Goal: Information Seeking & Learning: Learn about a topic

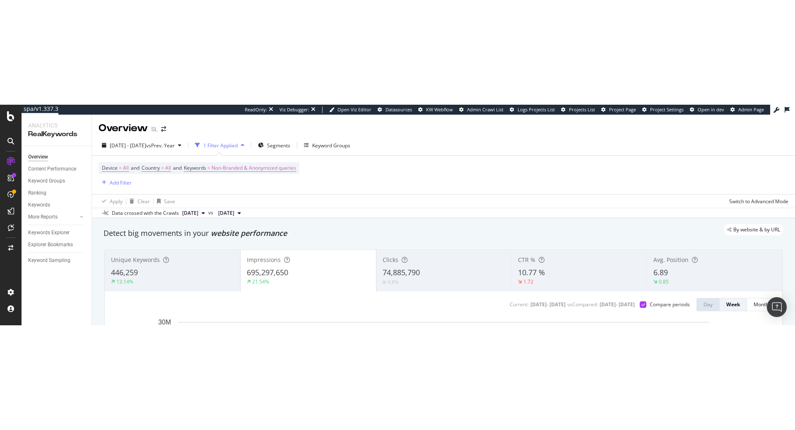
scroll to position [42, 0]
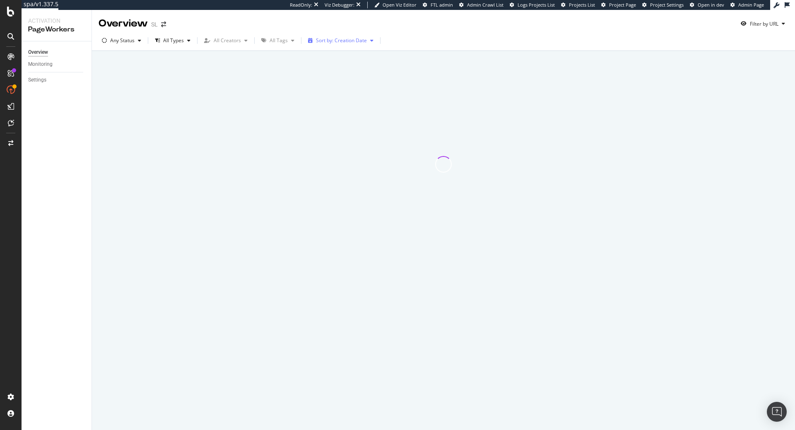
click at [346, 41] on div "Sort by: Creation Date" at bounding box center [341, 40] width 51 height 5
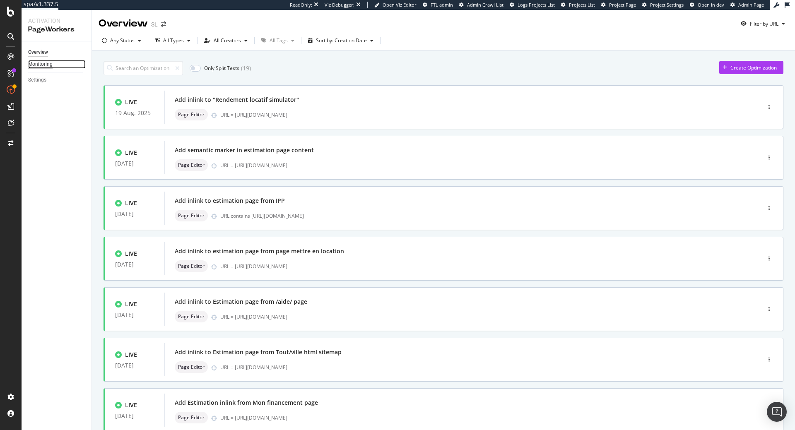
click at [44, 66] on div "Monitoring" at bounding box center [40, 64] width 24 height 9
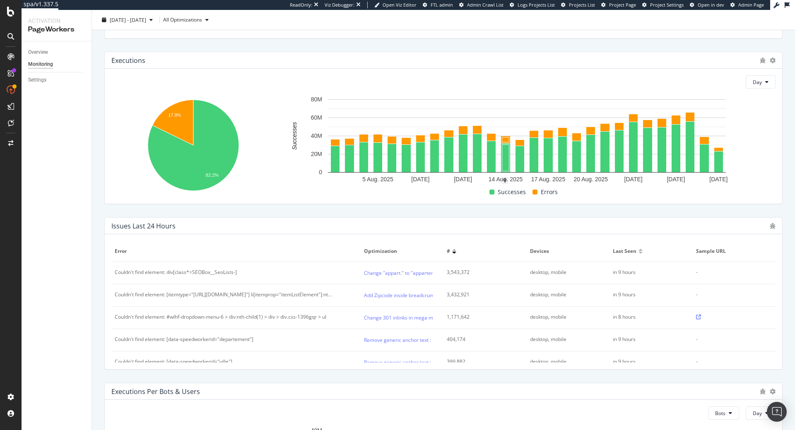
click at [180, 274] on div "Couldn't find element: div[class*=SEOBox__SeoLists-]" at bounding box center [176, 272] width 122 height 7
click at [264, 271] on div "Couldn't find element: div[class*=SEOBox__SeoLists-]" at bounding box center [236, 272] width 243 height 7
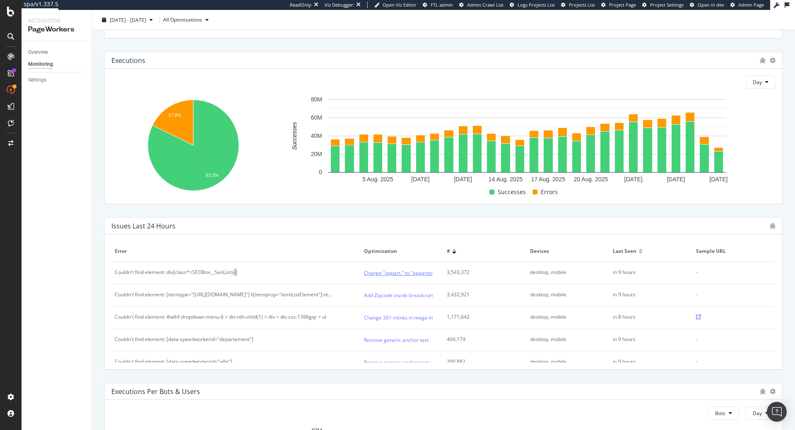
click at [386, 274] on link "Change "appart." to "appartement" on More result in PDD" at bounding box center [430, 273] width 133 height 9
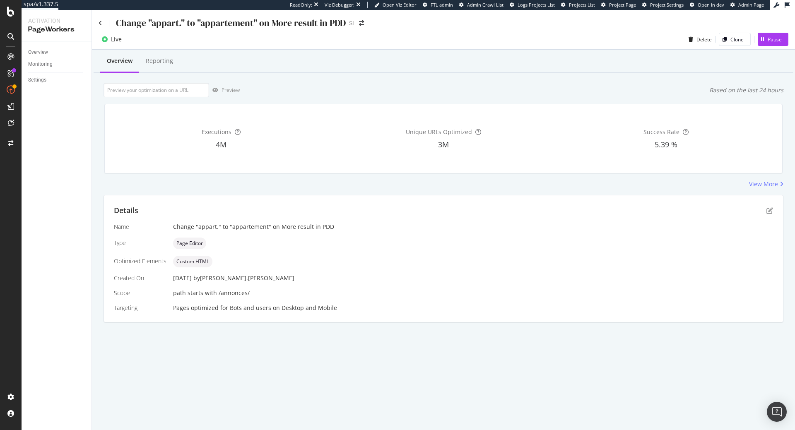
click at [652, 142] on div "5.39 %" at bounding box center [665, 144] width 219 height 11
click at [519, 156] on div "Unique URLs Optimized 3M" at bounding box center [443, 138] width 219 height 55
click at [770, 211] on icon "pen-to-square" at bounding box center [769, 210] width 7 height 7
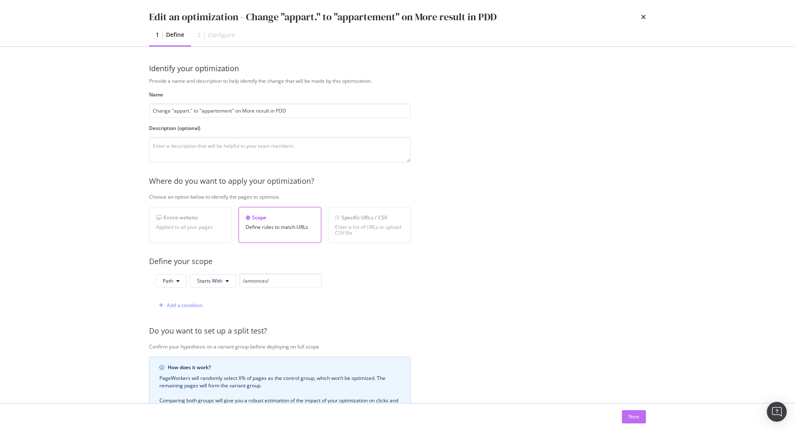
click at [640, 420] on button "Next" at bounding box center [634, 416] width 24 height 13
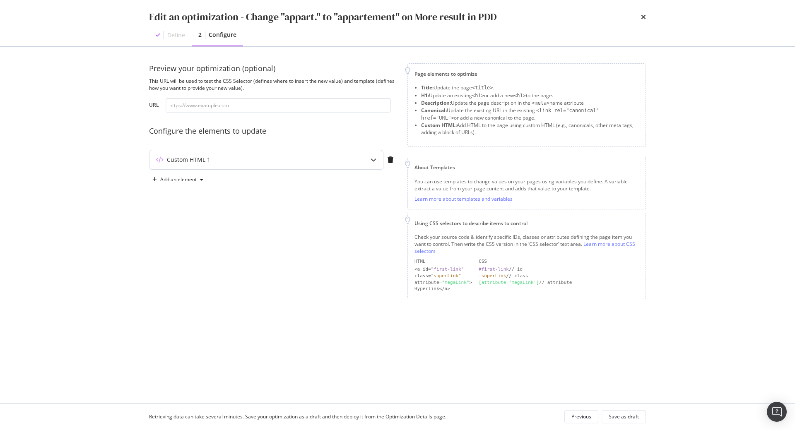
click at [327, 158] on div "Custom HTML 1" at bounding box center [249, 160] width 201 height 8
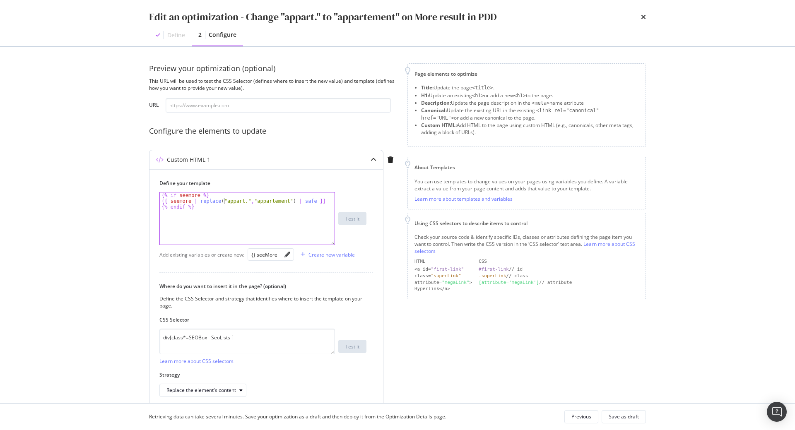
click at [224, 202] on div "{% if seemore %} {{ seemore | replace ( "appart." , "appartement" ) | safe }} {…" at bounding box center [247, 224] width 175 height 64
click at [250, 199] on div "{% if seemore %} {{ seemore | replace ( "appart." , "appartement" ) | safe }} {…" at bounding box center [247, 224] width 175 height 64
click at [232, 200] on div "{% if seemore %} {{ seemore | replace ( "appart." , "appartement" ) | safe }} {…" at bounding box center [247, 224] width 175 height 64
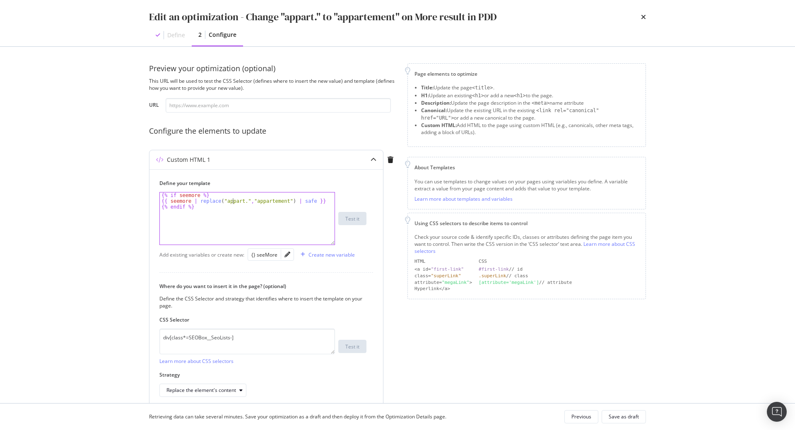
click at [232, 200] on div "{% if seemore %} {{ seemore | replace ( "appart." , "appartement" ) | safe }} {…" at bounding box center [247, 224] width 175 height 64
click at [255, 202] on div "{% if seemore %} {{ seemore | replace ( "appart." , "appartement" ) | safe }} {…" at bounding box center [247, 224] width 175 height 64
click at [224, 203] on div "{% if seemore %} {{ seemore | replace ( "appart." , "appartement" ) | safe }} {…" at bounding box center [247, 224] width 175 height 64
click at [184, 196] on div "{% if seemore %} {{ seemore | replace ( "appart." , "appartement" ) | safe }} {…" at bounding box center [247, 224] width 175 height 64
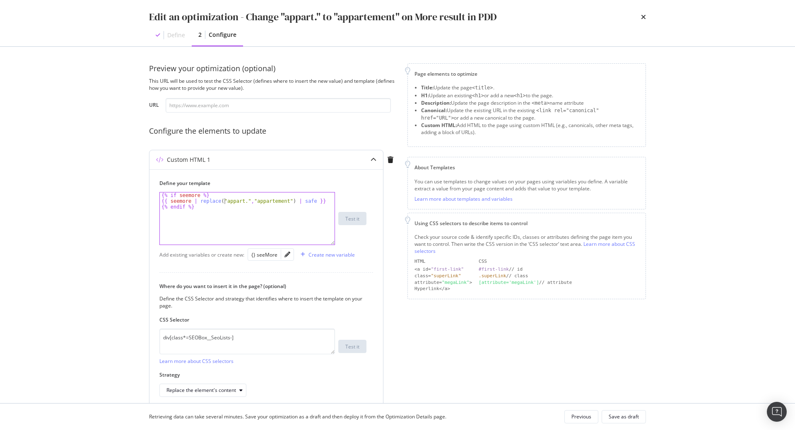
type textarea "{% if seemore %}"
click at [184, 196] on div "{% if seemore %} {{ seemore | replace ( "appart." , "appartement" ) | safe }} {…" at bounding box center [247, 224] width 175 height 64
click at [256, 343] on textarea "div[class*=SEOBox__SeoLists-]" at bounding box center [246, 342] width 175 height 26
click at [215, 338] on textarea "div[class*=SEOBox__SeoLists-]" at bounding box center [246, 342] width 175 height 26
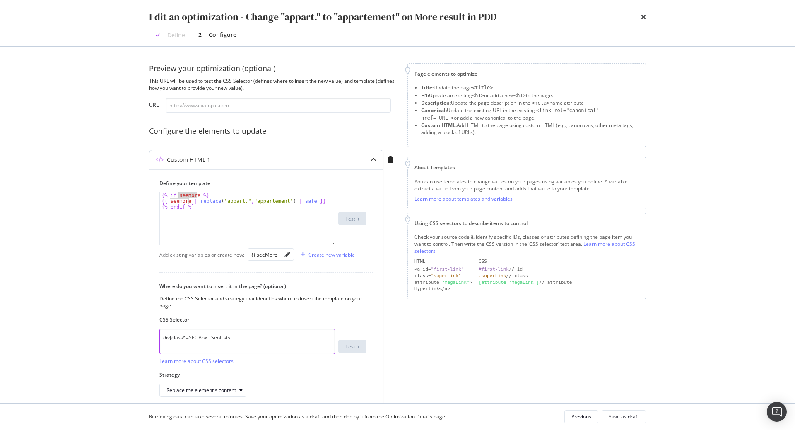
click at [215, 338] on textarea "div[class*=SEOBox__SeoLists-]" at bounding box center [246, 342] width 175 height 26
click at [256, 340] on textarea "div[class*=SEOBox__SeoLists-]" at bounding box center [246, 342] width 175 height 26
click at [199, 336] on textarea "div[class*=SEOBox__SeoLists-]" at bounding box center [246, 342] width 175 height 26
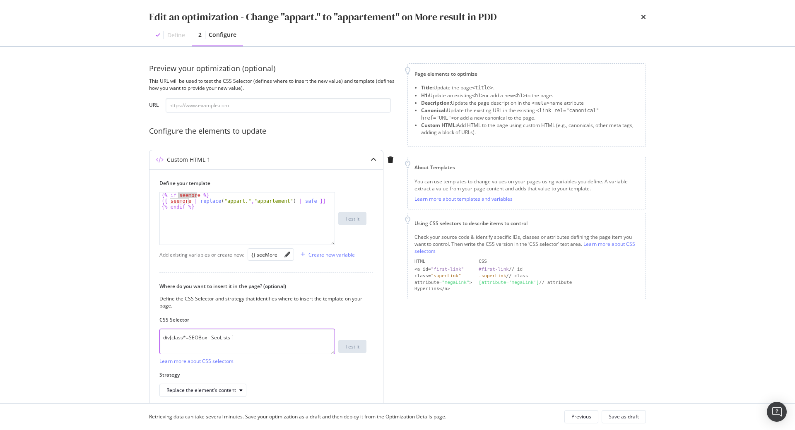
click at [199, 336] on textarea "div[class*=SEOBox__SeoLists-]" at bounding box center [246, 342] width 175 height 26
click at [190, 337] on textarea "div[class*=SEOBox__SeoLists-]" at bounding box center [246, 342] width 175 height 26
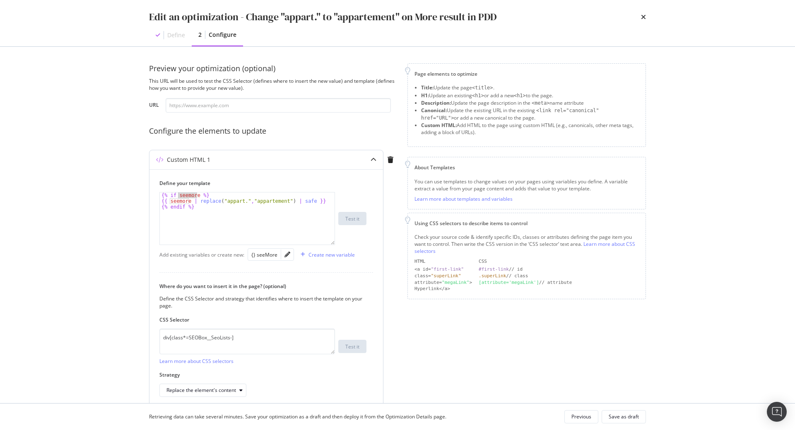
click at [239, 299] on div "Define the CSS Selector and strategy that identifies where to insert the templa…" at bounding box center [262, 302] width 207 height 14
click at [236, 340] on textarea "div[class*=SEOBox__SeoLists-]" at bounding box center [246, 342] width 175 height 26
click at [230, 339] on textarea "div[class*=SEOBox__SeoLists-]" at bounding box center [246, 342] width 175 height 26
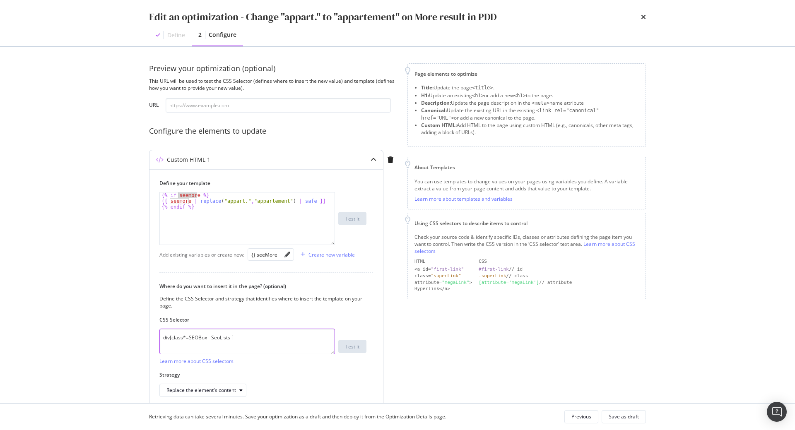
click at [230, 339] on textarea "div[class*=SEOBox__SeoLists-]" at bounding box center [246, 342] width 175 height 26
click at [243, 305] on div "Define the CSS Selector and strategy that identifies where to insert the templa…" at bounding box center [262, 302] width 207 height 14
click at [587, 411] on div "Previous" at bounding box center [581, 417] width 20 height 12
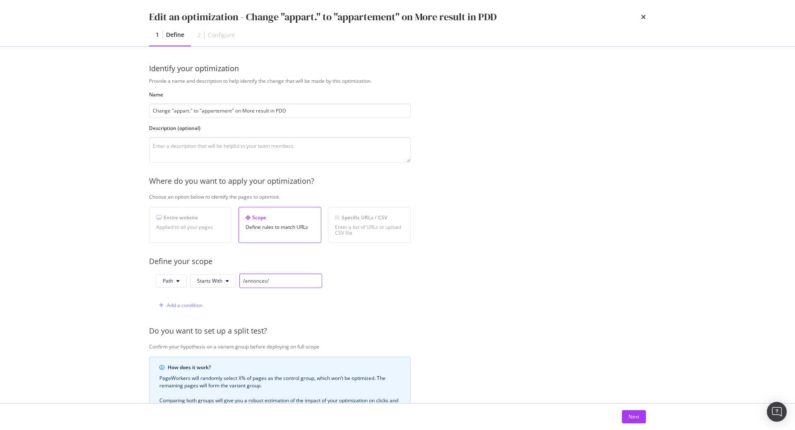
drag, startPoint x: 284, startPoint y: 281, endPoint x: 202, endPoint y: 281, distance: 82.4
click at [239, 281] on input "/annonces/" at bounding box center [280, 281] width 83 height 14
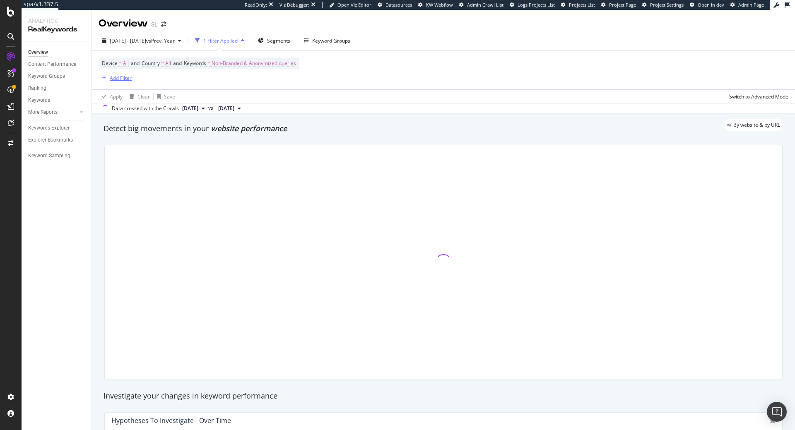
click at [124, 81] on div "Add Filter" at bounding box center [121, 77] width 22 height 7
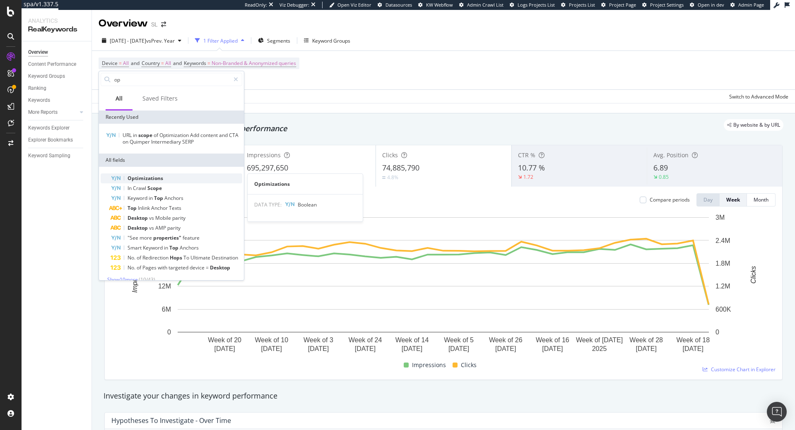
type input "op"
click at [134, 180] on span "Optimizations" at bounding box center [145, 178] width 36 height 7
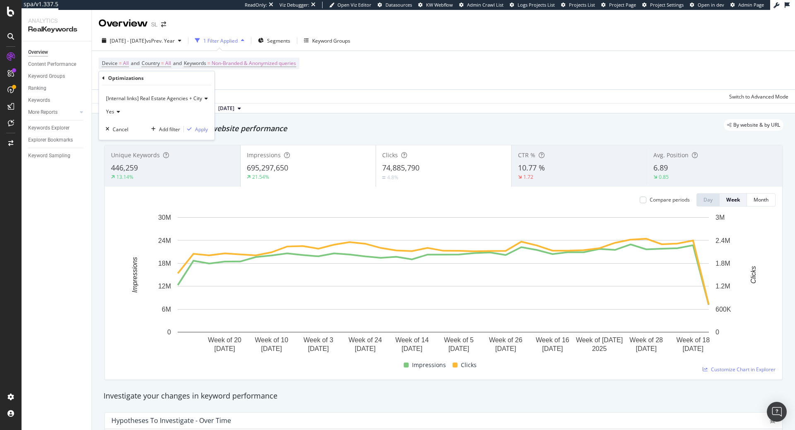
click at [192, 101] on span "[Internal links] Real Estate Agencies + City" at bounding box center [154, 98] width 96 height 7
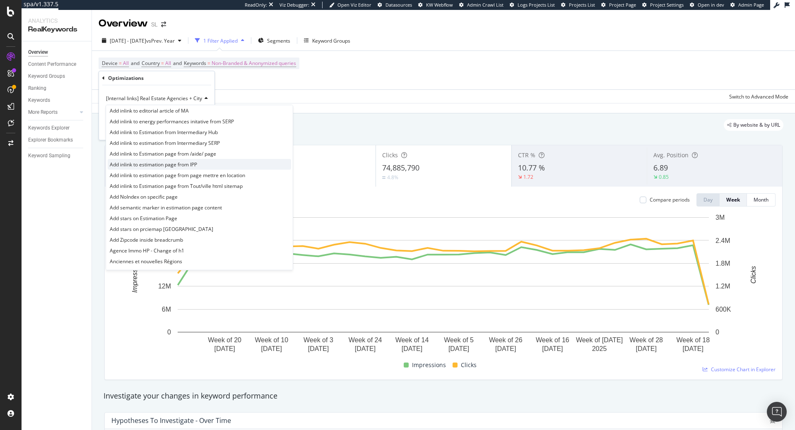
scroll to position [338, 0]
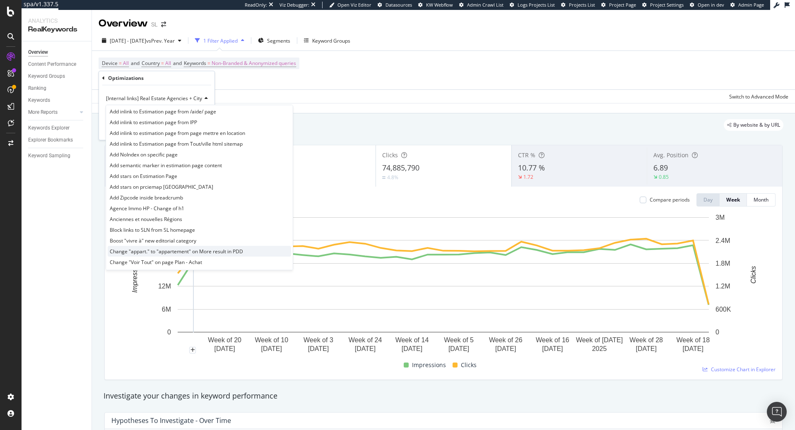
click at [202, 253] on span "Change "appart." to "appartement" on More result in PDD" at bounding box center [176, 251] width 133 height 7
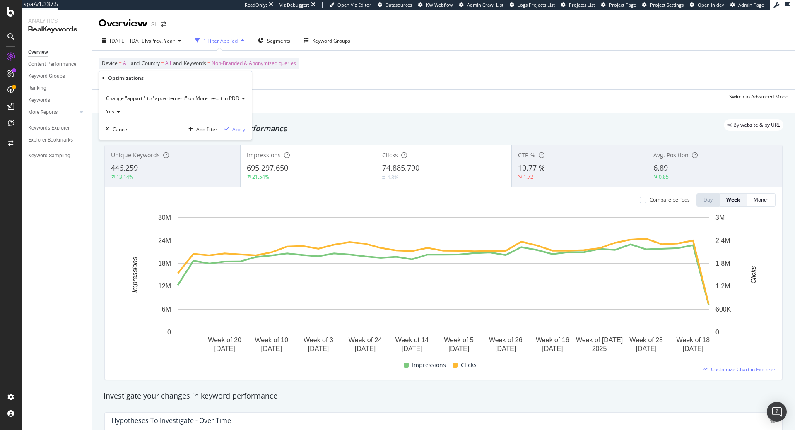
click at [242, 132] on div "Apply" at bounding box center [238, 129] width 13 height 7
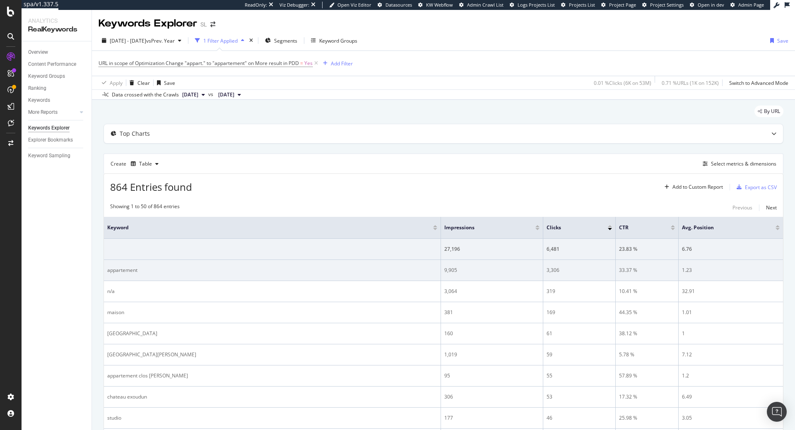
click at [137, 271] on div "appartement" at bounding box center [272, 270] width 330 height 7
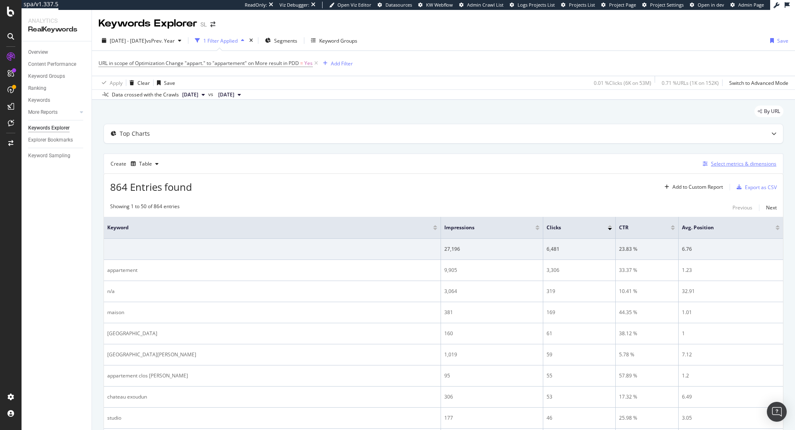
click at [724, 165] on div "Select metrics & dimensions" at bounding box center [743, 163] width 65 height 7
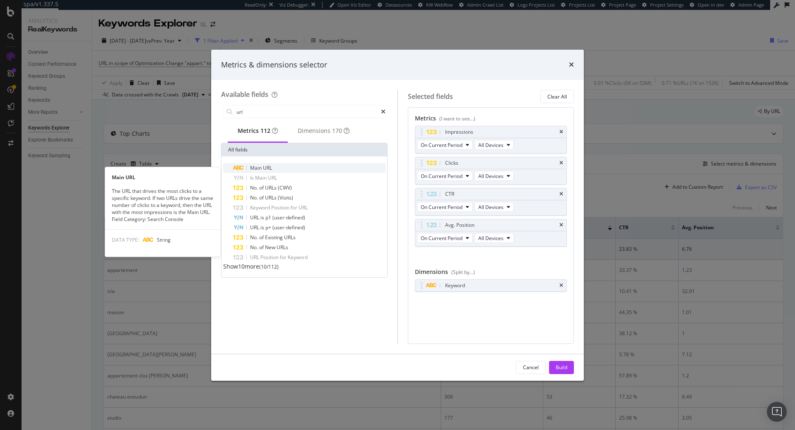
type input "url"
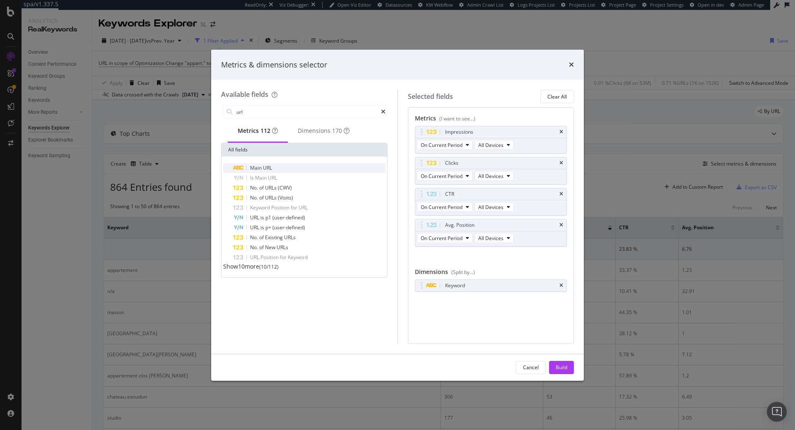
click at [284, 168] on div "Main URL" at bounding box center [309, 168] width 152 height 10
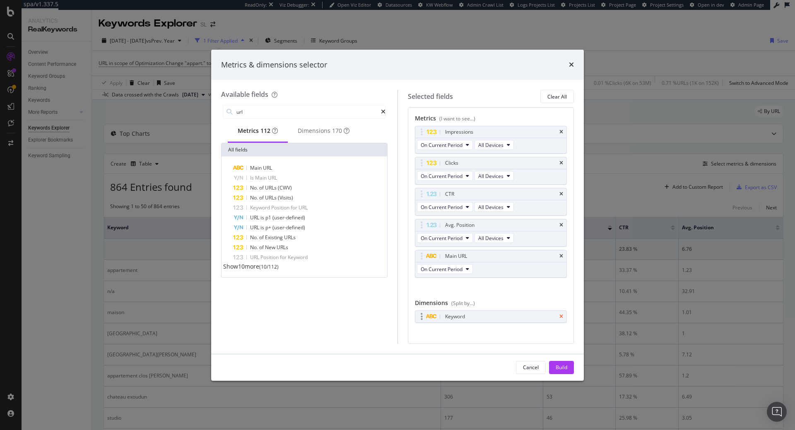
click at [562, 317] on icon "times" at bounding box center [561, 316] width 4 height 5
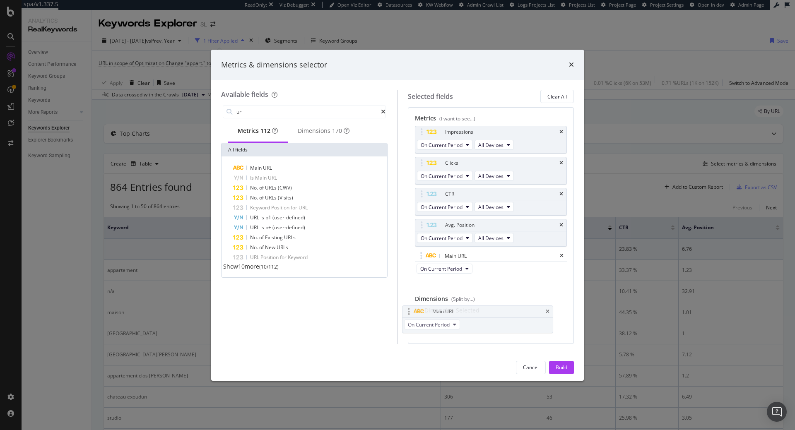
scroll to position [5, 0]
drag, startPoint x: 518, startPoint y: 255, endPoint x: 507, endPoint y: 307, distance: 53.3
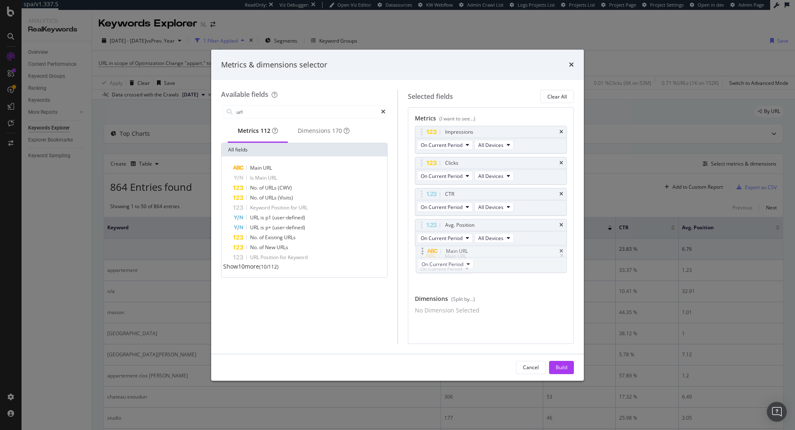
click at [507, 307] on body "spa/v1.337.5 ReadOnly: Viz Debugger: Open Viz Editor Datasources KW Webflow Adm…" at bounding box center [397, 215] width 795 height 430
click at [562, 254] on icon "times" at bounding box center [561, 256] width 4 height 5
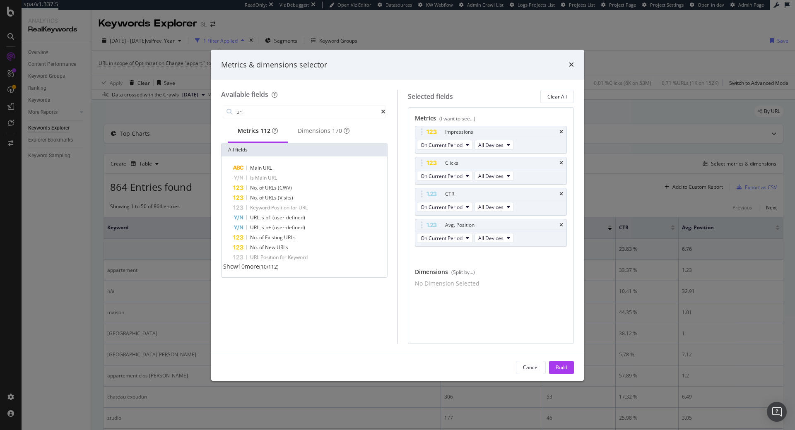
scroll to position [0, 0]
click at [274, 112] on input "url" at bounding box center [307, 112] width 145 height 12
click at [269, 270] on span "( 10 / 112 )" at bounding box center [268, 266] width 19 height 7
click at [252, 270] on span "Show 10 more" at bounding box center [241, 266] width 36 height 8
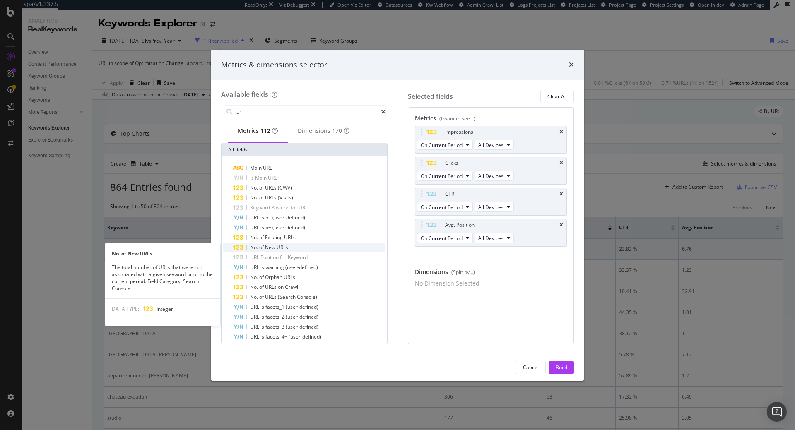
scroll to position [40, 0]
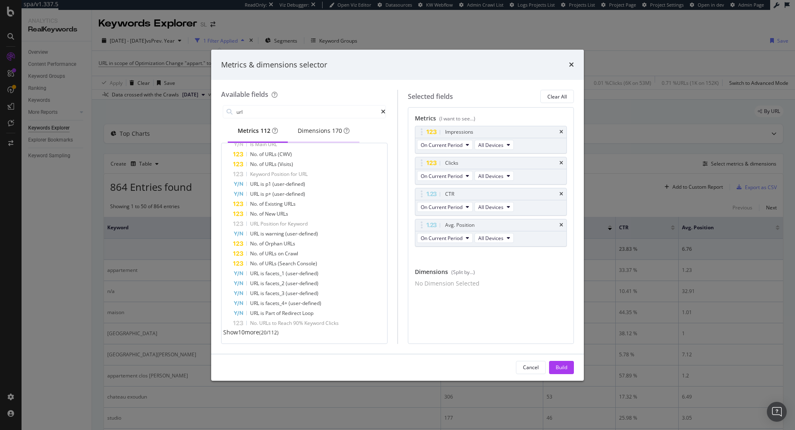
click at [315, 135] on div "Dimensions 170" at bounding box center [324, 131] width 52 height 8
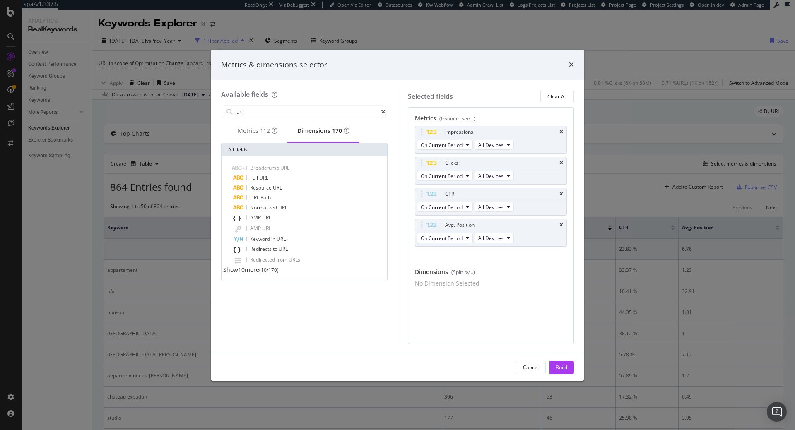
scroll to position [0, 0]
click at [270, 182] on div "Full URL" at bounding box center [309, 178] width 152 height 10
click at [561, 364] on div "Build" at bounding box center [561, 367] width 12 height 12
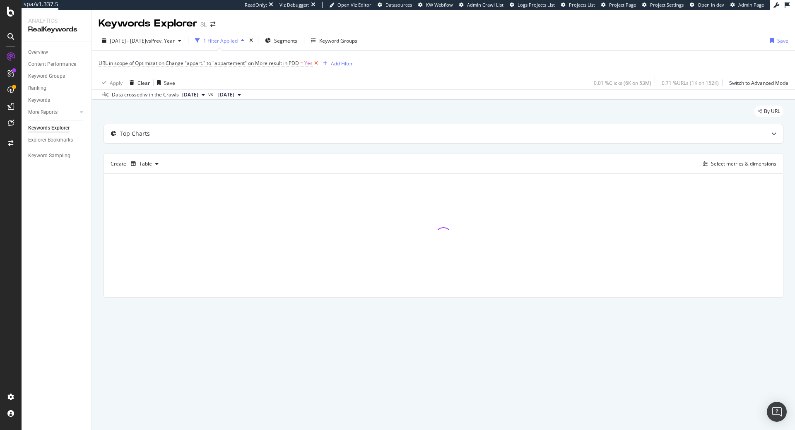
click at [318, 65] on icon at bounding box center [315, 63] width 7 height 8
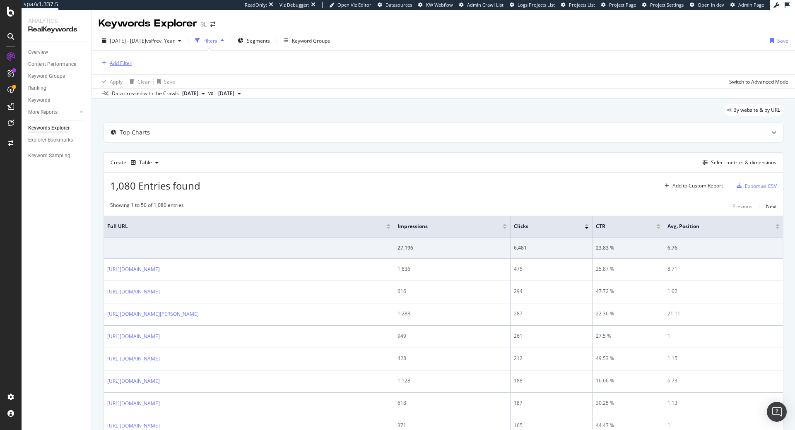
click at [109, 58] on button "Add Filter" at bounding box center [114, 63] width 33 height 10
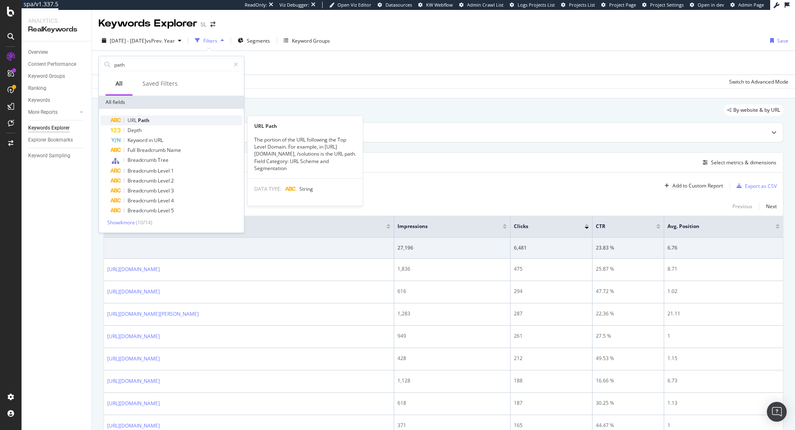
type input "path"
click at [153, 125] on div "URL Path" at bounding box center [176, 120] width 132 height 10
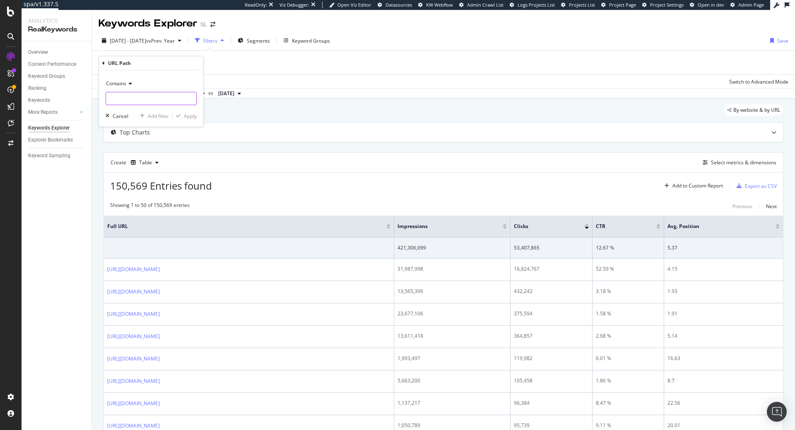
click at [144, 98] on input "text" at bounding box center [151, 98] width 90 height 13
type input "/"
click at [120, 84] on span "Contains" at bounding box center [116, 83] width 20 height 7
click at [136, 124] on div "Starts with" at bounding box center [152, 122] width 89 height 11
click at [135, 96] on input "/" at bounding box center [145, 98] width 78 height 13
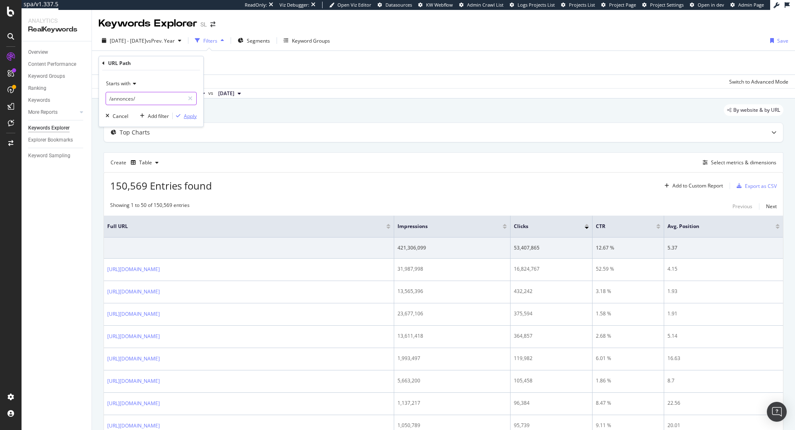
type input "/annonces/"
click at [194, 117] on div "Apply" at bounding box center [190, 116] width 13 height 7
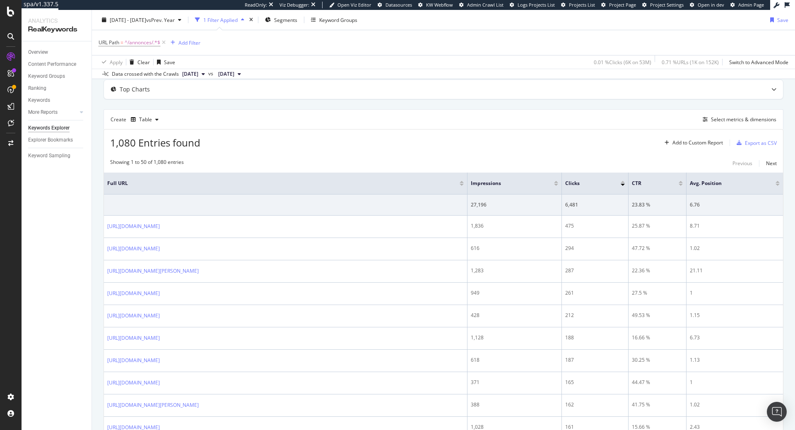
scroll to position [42, 0]
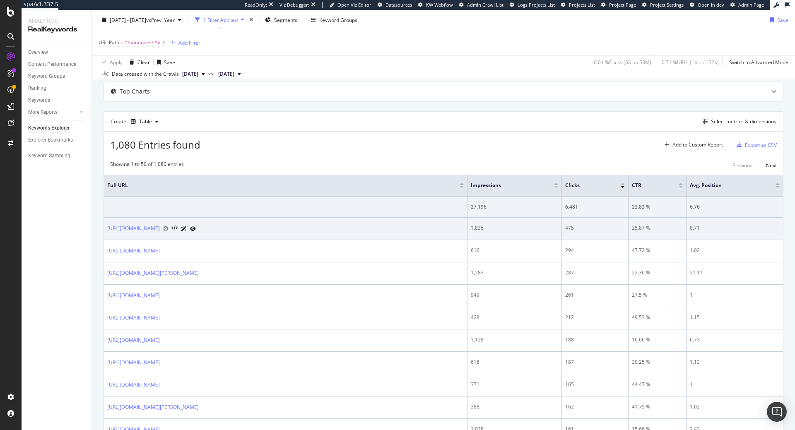
click at [168, 229] on icon at bounding box center [165, 228] width 5 height 5
